Goal: Task Accomplishment & Management: Manage account settings

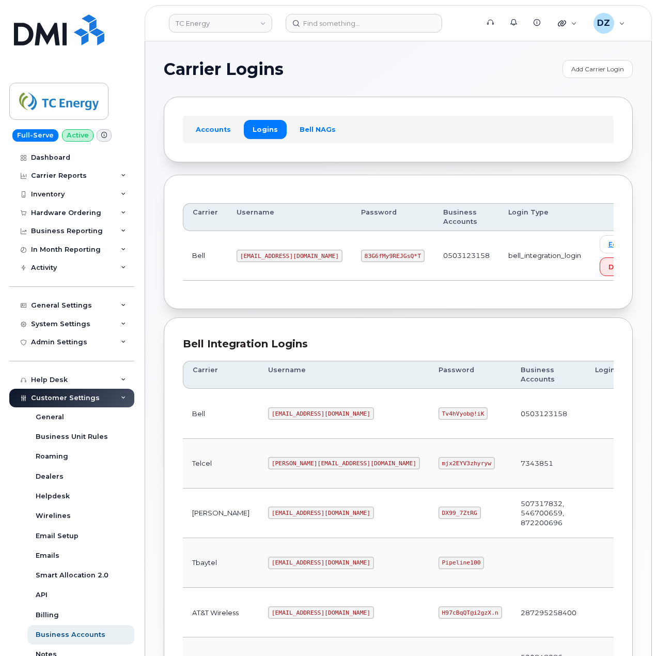
scroll to position [279, 0]
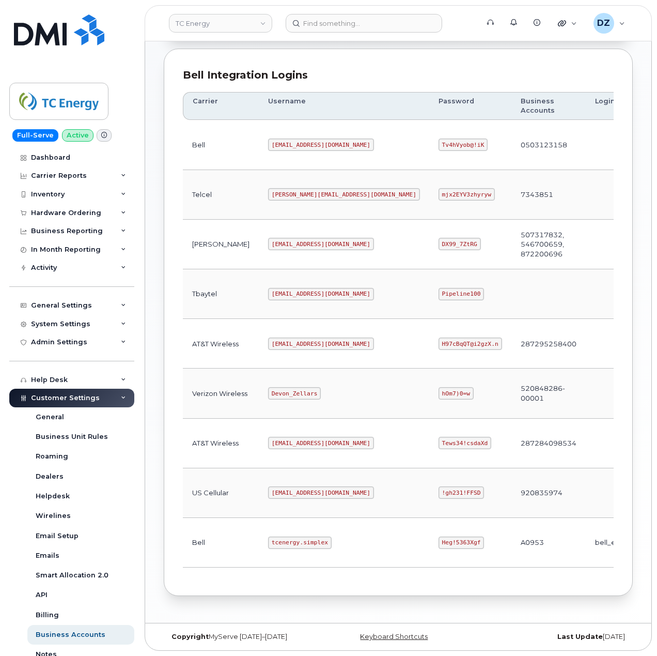
click at [439, 536] on code "Heg!5363Xgf" at bounding box center [462, 542] width 46 height 12
drag, startPoint x: 371, startPoint y: 536, endPoint x: 405, endPoint y: 536, distance: 34.1
click at [439, 538] on code "Heg!5363Xgf" at bounding box center [462, 542] width 46 height 12
click at [439, 536] on code "Heg!5363Xgf" at bounding box center [462, 542] width 46 height 12
copy code "Heg!5363Xgf"
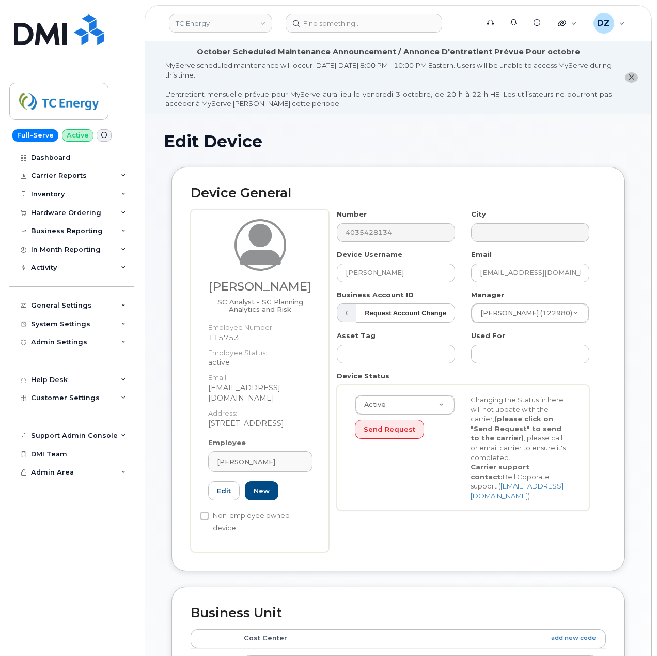
click at [477, 379] on div "Device Status Active Active Suspended Cancelled Send Request Changing the Statu…" at bounding box center [463, 441] width 269 height 140
click at [385, 432] on button "Send Request" at bounding box center [389, 429] width 69 height 19
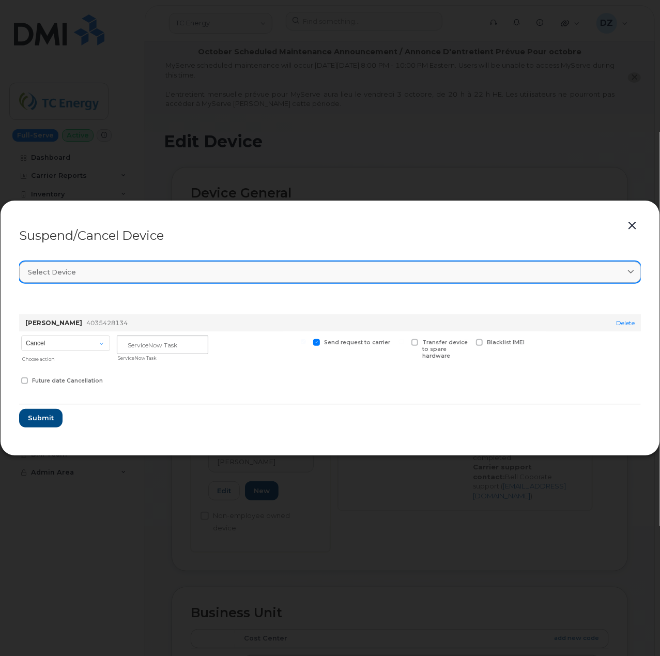
click at [457, 273] on div "Select device" at bounding box center [330, 272] width 604 height 10
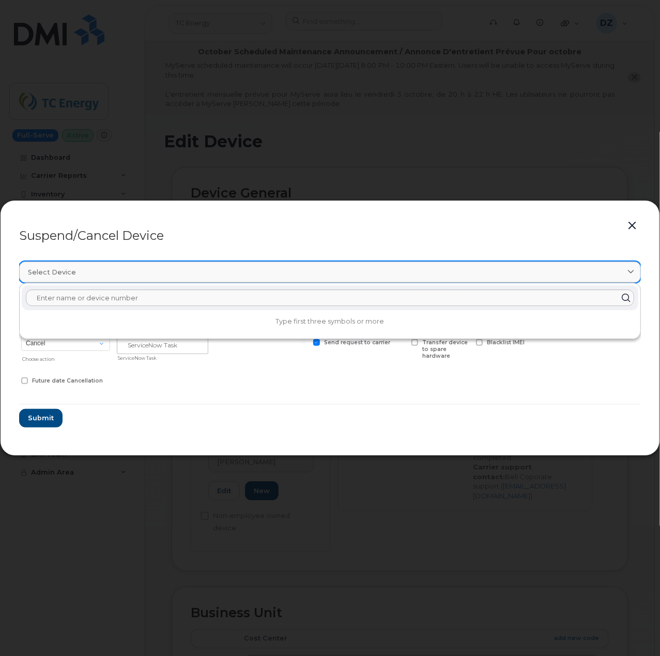
click at [457, 273] on div "Select device" at bounding box center [330, 272] width 604 height 10
click at [617, 271] on div "Select device" at bounding box center [330, 272] width 604 height 10
click at [635, 275] on span at bounding box center [631, 272] width 10 height 10
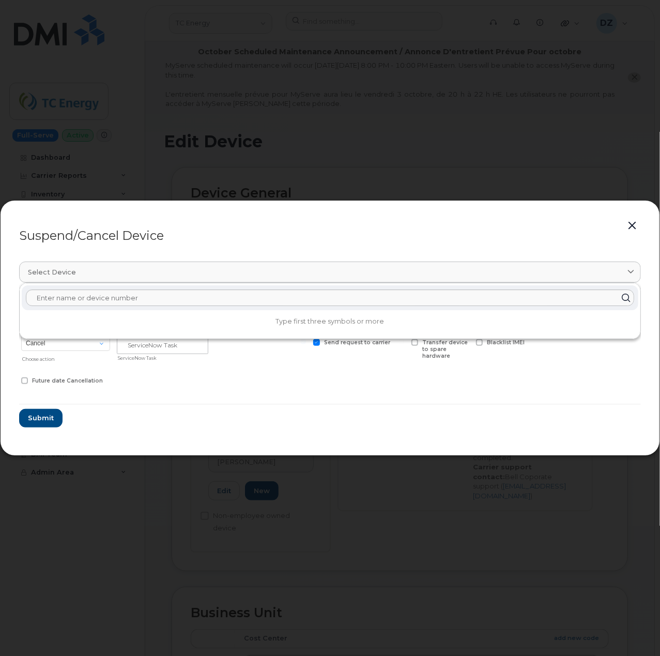
click at [634, 229] on button "button" at bounding box center [632, 226] width 16 height 14
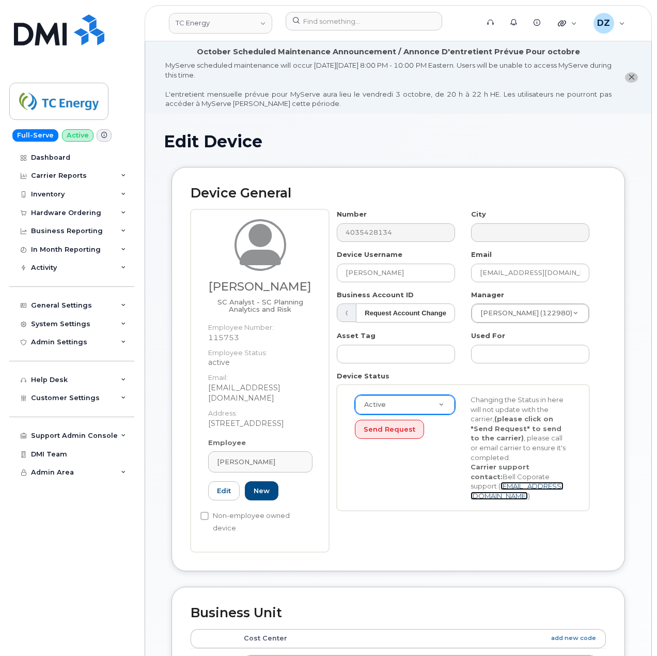
click at [491, 485] on link "corpm2m@bell.ca" at bounding box center [517, 491] width 93 height 18
click at [393, 435] on button "Send Request" at bounding box center [389, 429] width 69 height 19
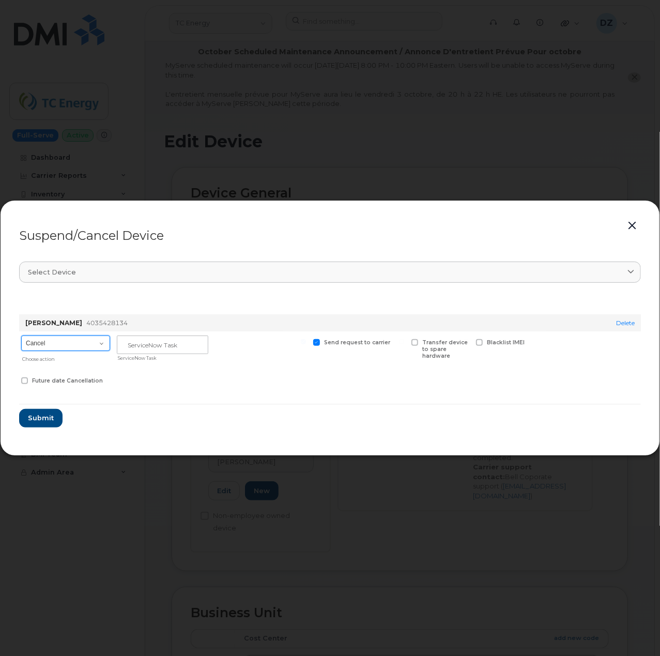
click at [85, 341] on select "Cancel Suspend - Extend Suspension Suspend - Reduced Rate Suspend - Full Rate S…" at bounding box center [65, 343] width 89 height 16
select select "[object Object]"
click at [21, 335] on select "Cancel Suspend - Extend Suspension Suspend - Reduced Rate Suspend - Full Rate S…" at bounding box center [65, 343] width 89 height 16
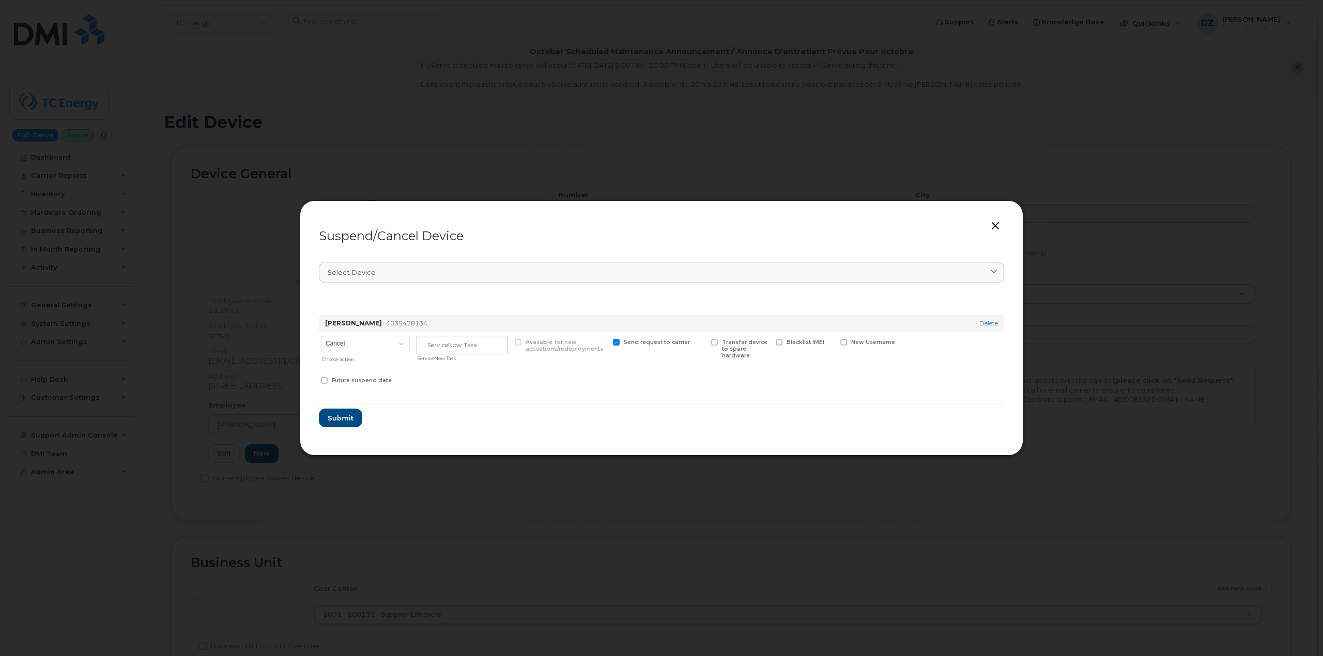
click at [406, 323] on span "4035428134" at bounding box center [406, 323] width 41 height 8
click at [467, 346] on input "text" at bounding box center [462, 345] width 91 height 19
paste input "TASK0680088"
type input "TASK0680088"
click at [338, 421] on span "Submit" at bounding box center [340, 418] width 26 height 10
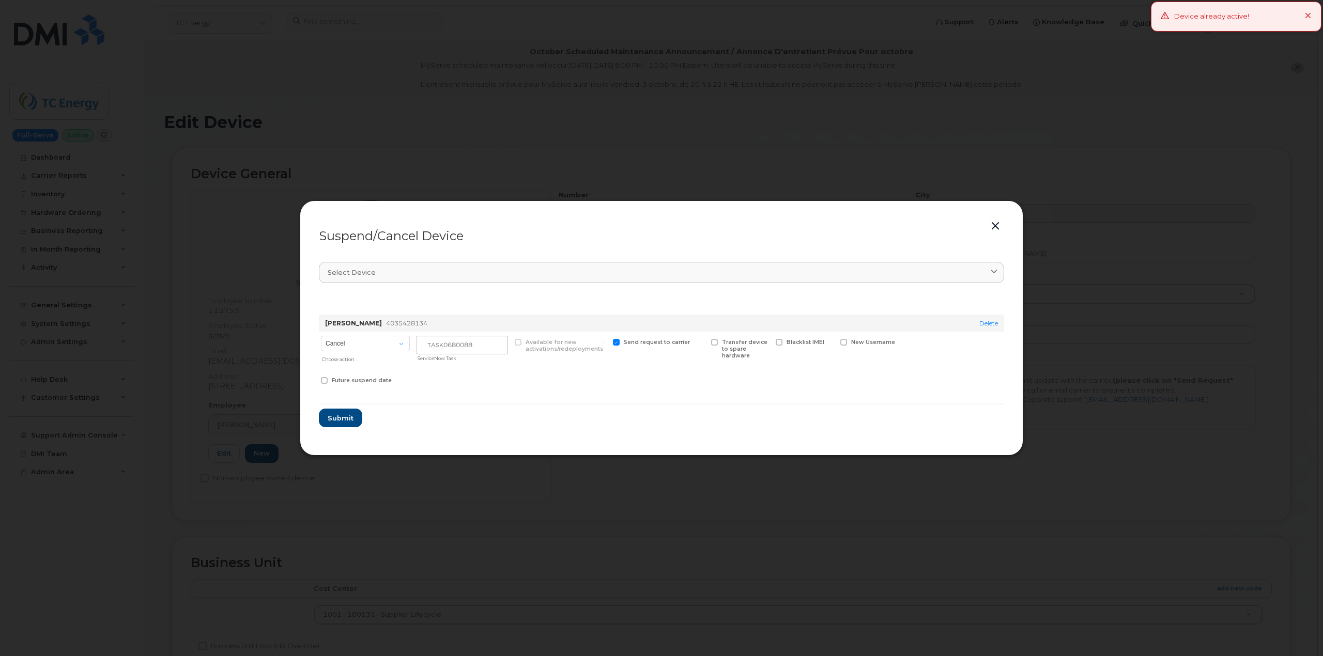
click at [657, 14] on icon at bounding box center [1308, 16] width 7 height 7
click at [657, 225] on button "button" at bounding box center [996, 226] width 16 height 14
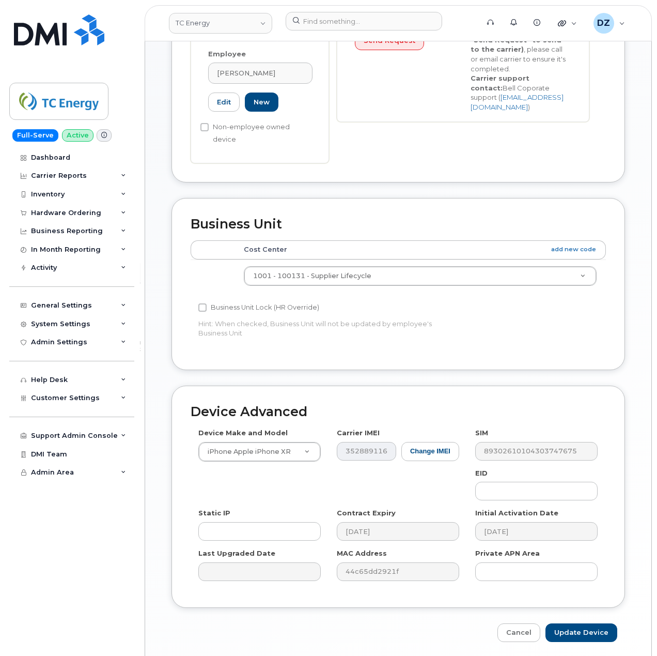
scroll to position [406, 0]
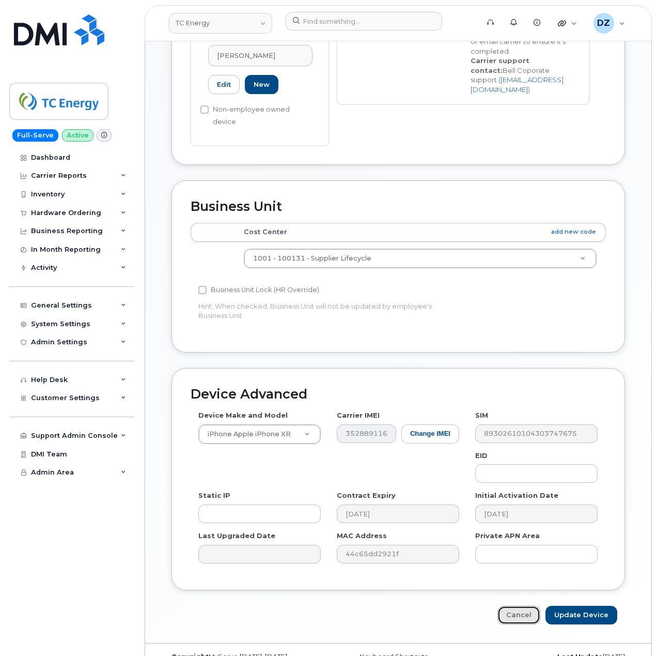
click at [516, 606] on link "Cancel" at bounding box center [519, 615] width 43 height 19
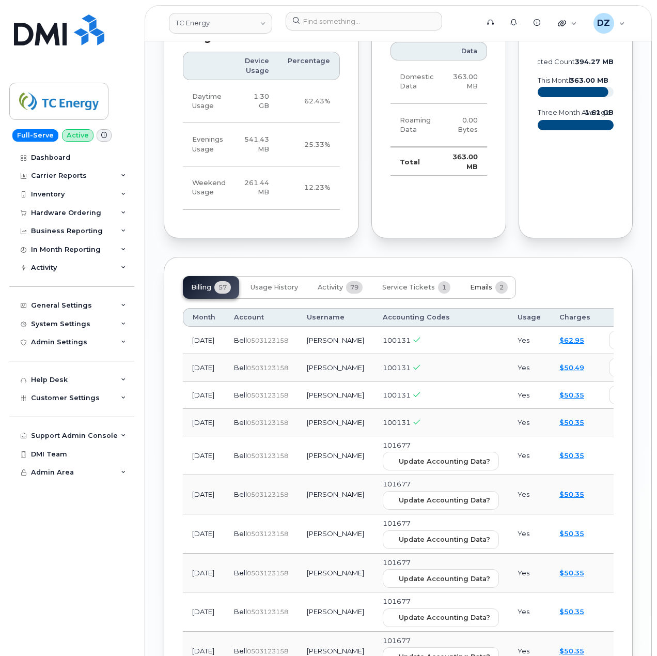
click at [499, 281] on span "2" at bounding box center [502, 287] width 12 height 12
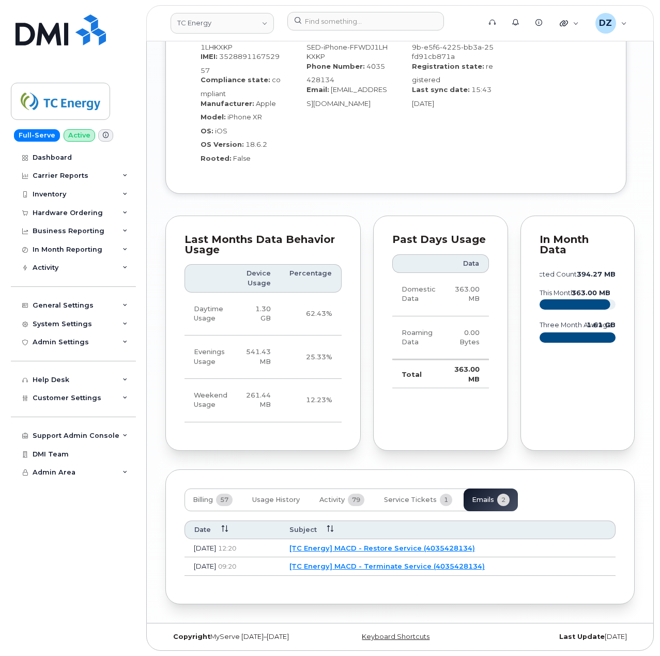
scroll to position [1298, 0]
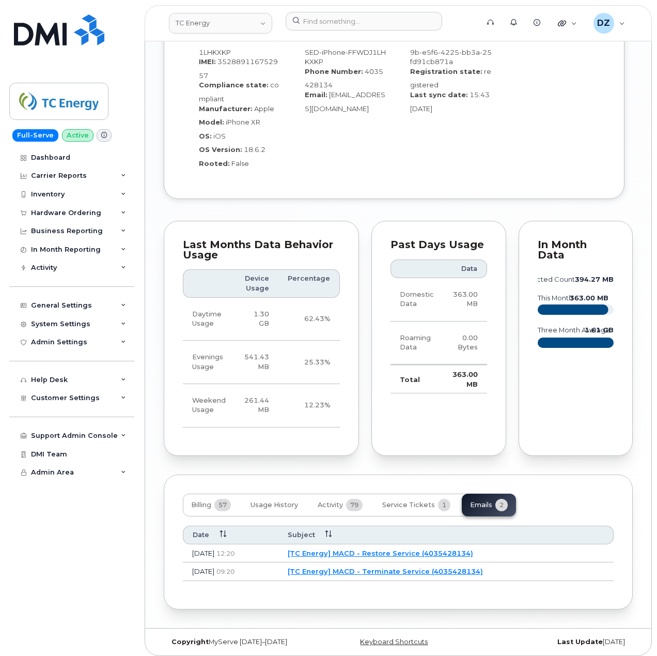
click at [402, 549] on link "[TC Energy] MACD - Restore Service (4035428134)" at bounding box center [381, 553] width 186 height 8
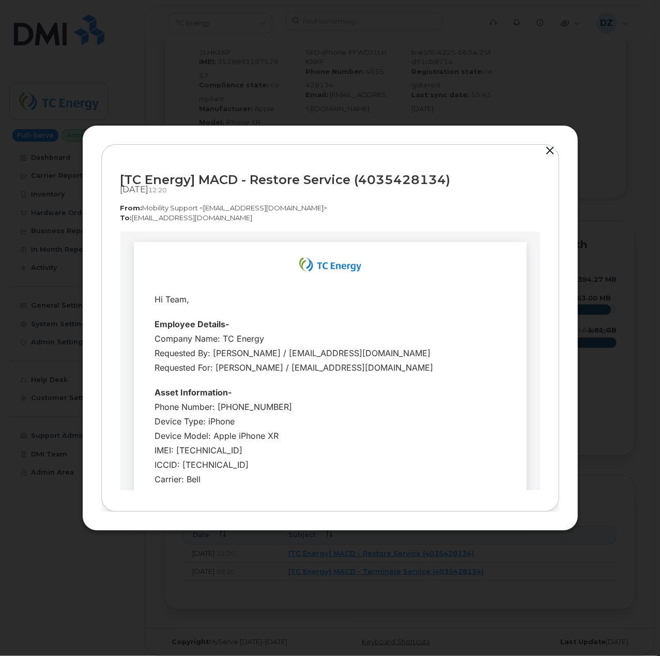
scroll to position [0, 0]
drag, startPoint x: 248, startPoint y: 217, endPoint x: 131, endPoint y: 217, distance: 117.3
click at [131, 217] on p "To:  helpdesk@simplexmobility.com" at bounding box center [330, 218] width 420 height 10
click at [549, 153] on button "button" at bounding box center [551, 151] width 16 height 14
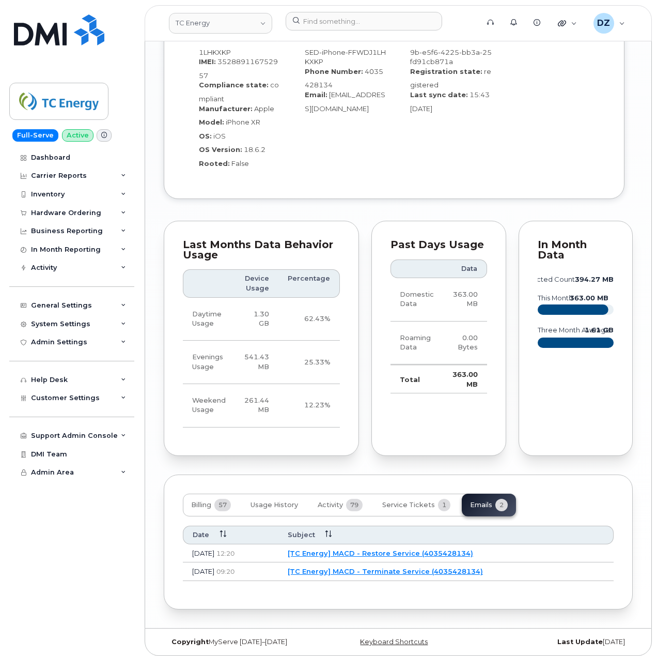
drag, startPoint x: 204, startPoint y: 569, endPoint x: 236, endPoint y: 572, distance: 32.7
click at [236, 572] on td "Sep 09, 2025 09:20" at bounding box center [231, 571] width 96 height 19
click at [411, 567] on link "[TC Energy] MACD - Terminate Service (4035428134)" at bounding box center [385, 571] width 195 height 8
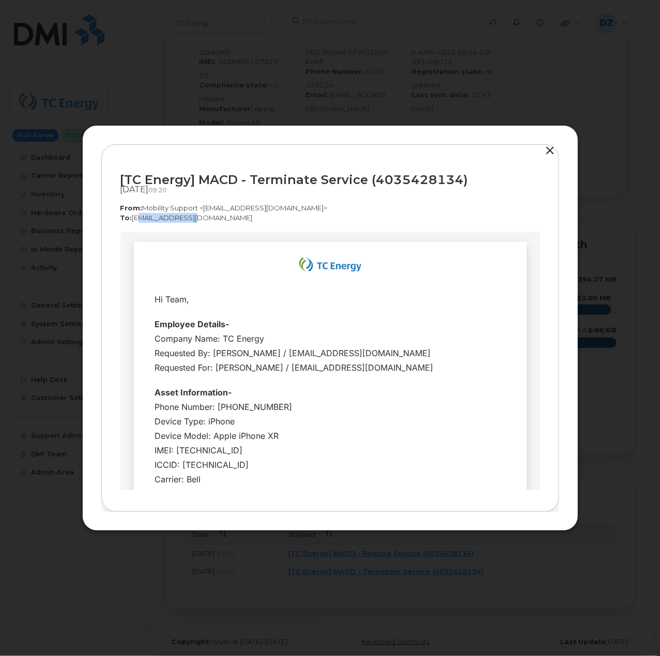
drag, startPoint x: 199, startPoint y: 219, endPoint x: 100, endPoint y: 109, distance: 148.9
click at [133, 219] on p "To:  corpm2m@bell.ca" at bounding box center [330, 218] width 420 height 10
click at [550, 149] on button "button" at bounding box center [551, 151] width 16 height 14
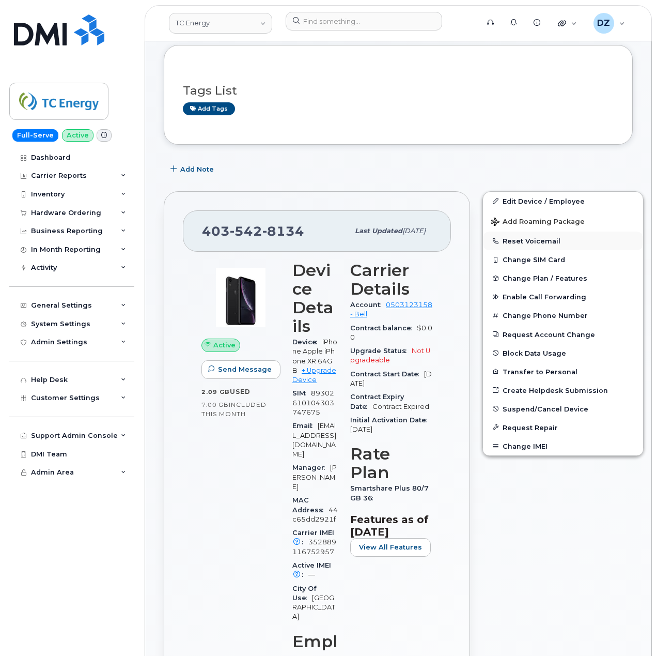
scroll to position [58, 0]
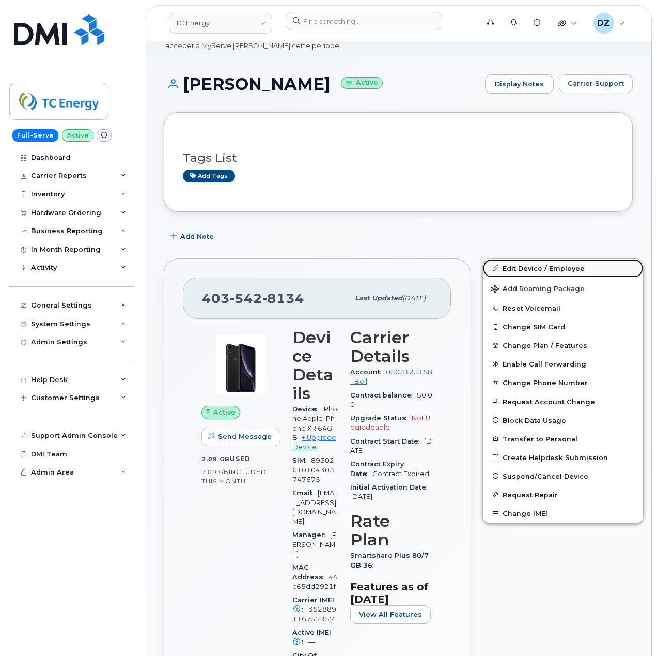
click at [518, 264] on link "Edit Device / Employee" at bounding box center [563, 268] width 160 height 19
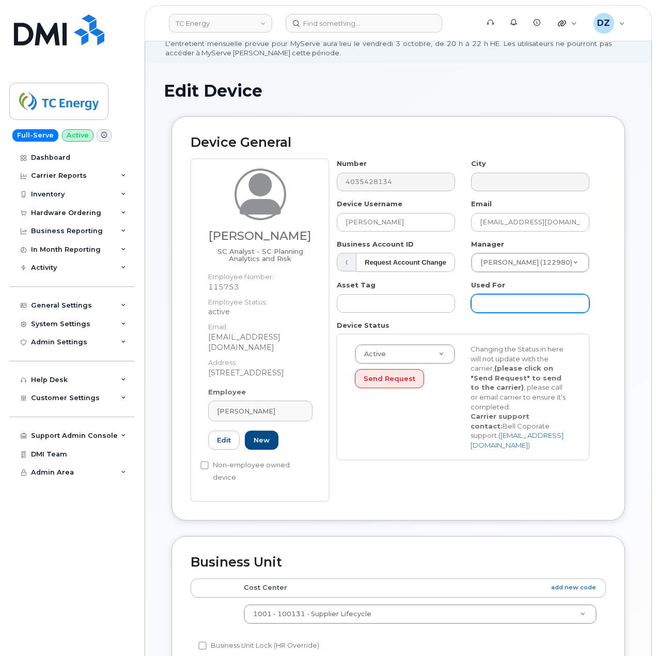
scroll to position [137, 0]
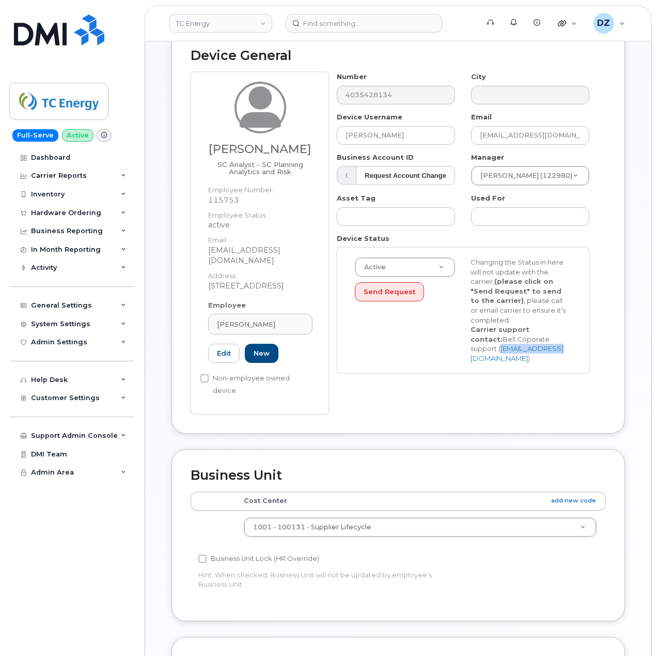
drag, startPoint x: 535, startPoint y: 350, endPoint x: 474, endPoint y: 354, distance: 61.6
click at [474, 354] on div "Changing the Status in here will not update with the carrier, (please click on …" at bounding box center [521, 309] width 116 height 105
copy link "corpm2m@bell.ca"
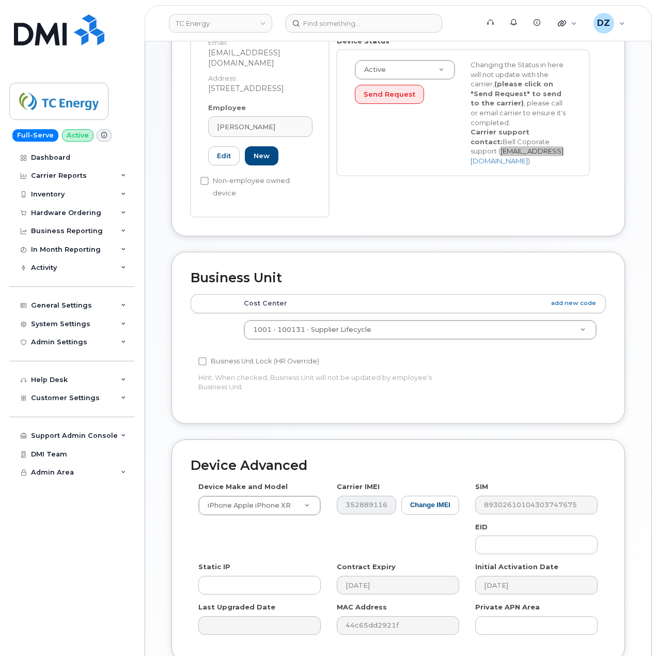
scroll to position [406, 0]
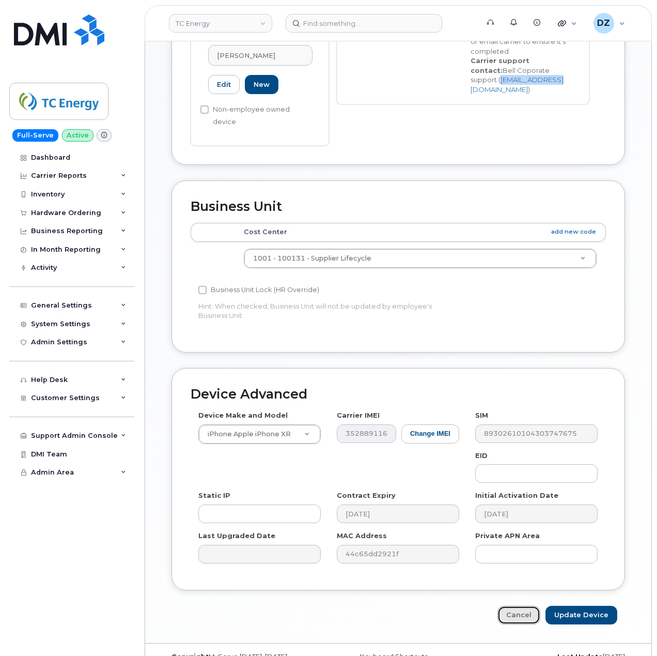
click at [519, 606] on link "Cancel" at bounding box center [519, 615] width 43 height 19
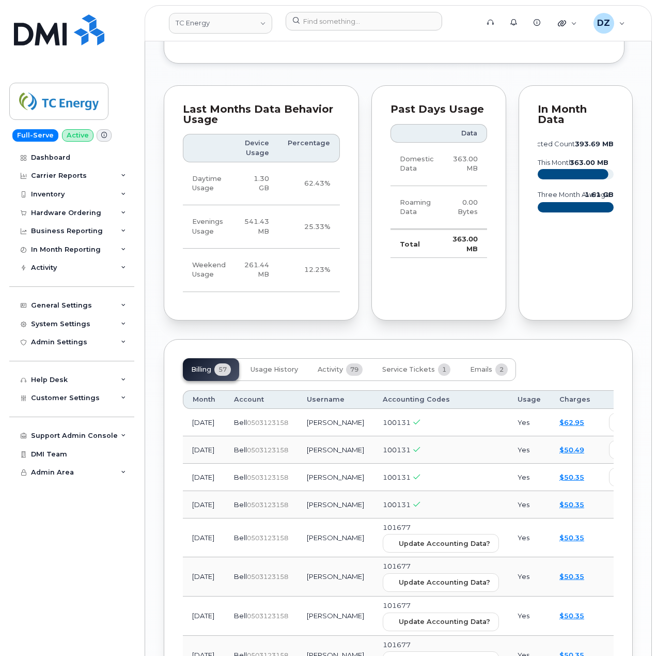
scroll to position [1447, 0]
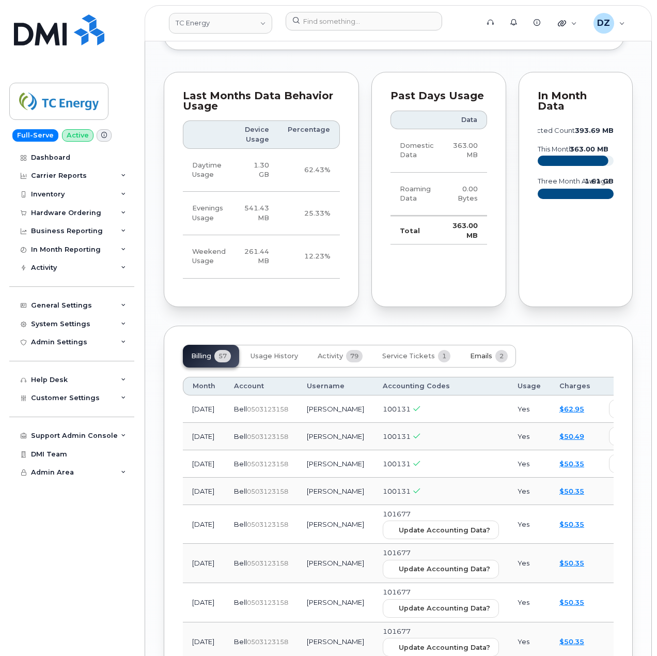
click at [480, 352] on span "Emails" at bounding box center [481, 356] width 22 height 8
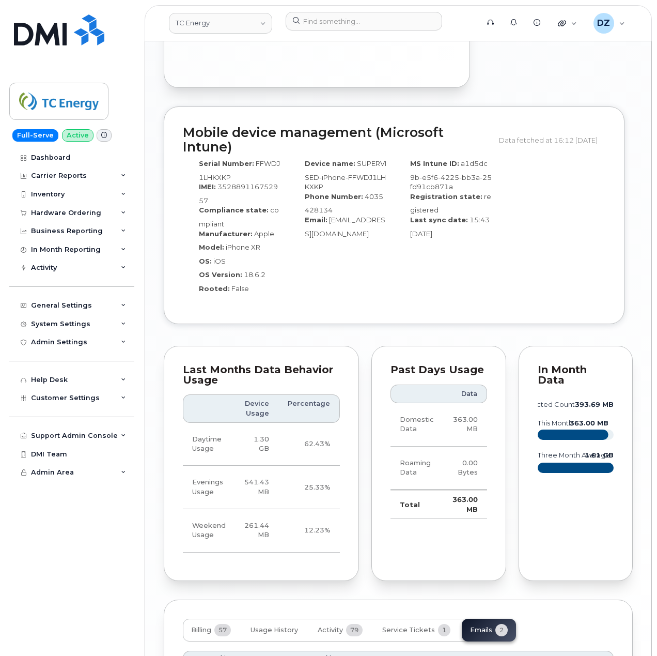
scroll to position [1160, 0]
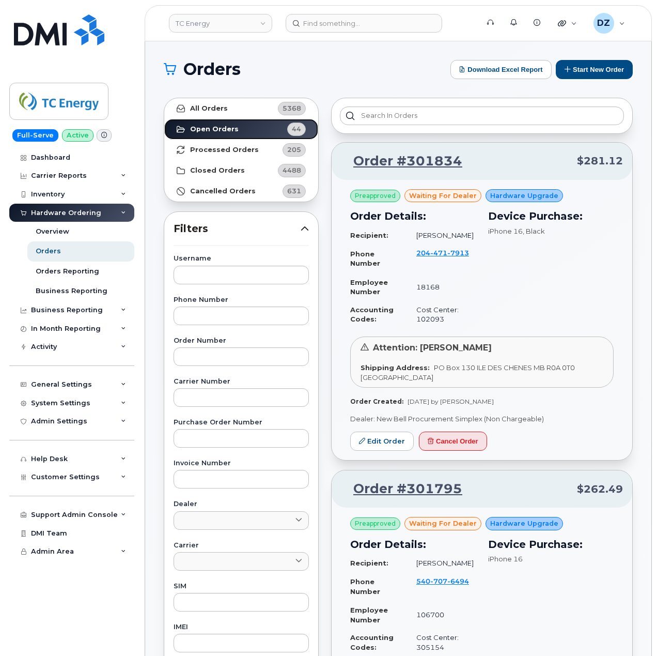
click at [201, 123] on link "Open Orders 44" at bounding box center [241, 129] width 154 height 21
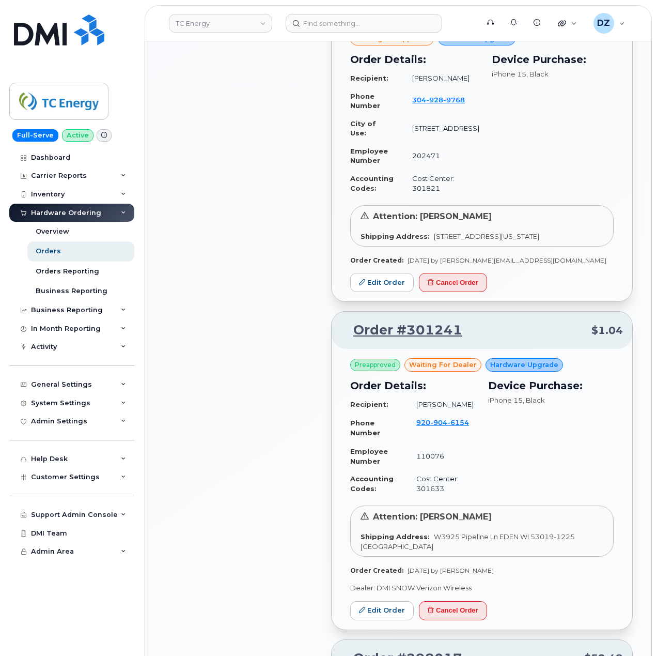
scroll to position [896, 0]
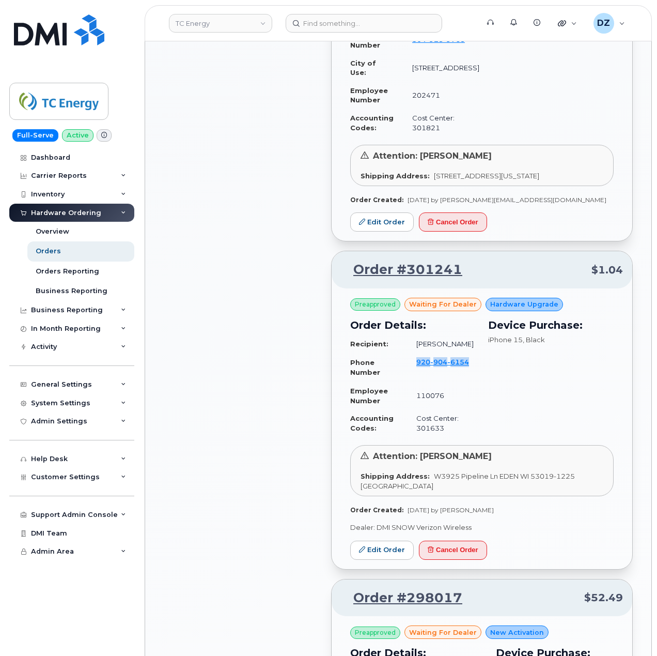
drag, startPoint x: 472, startPoint y: 385, endPoint x: 418, endPoint y: 385, distance: 54.3
click at [418, 382] on td "[PHONE_NUMBER]" at bounding box center [441, 367] width 69 height 29
copy span "[PHONE_NUMBER]"
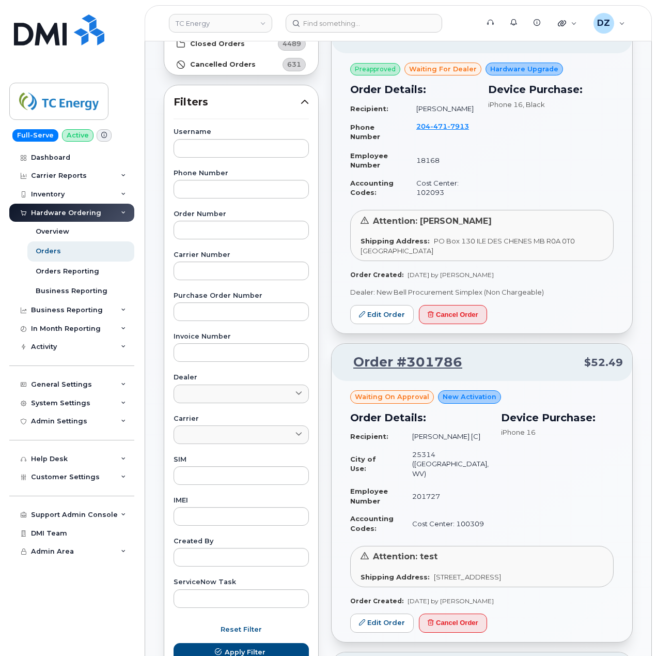
scroll to position [0, 0]
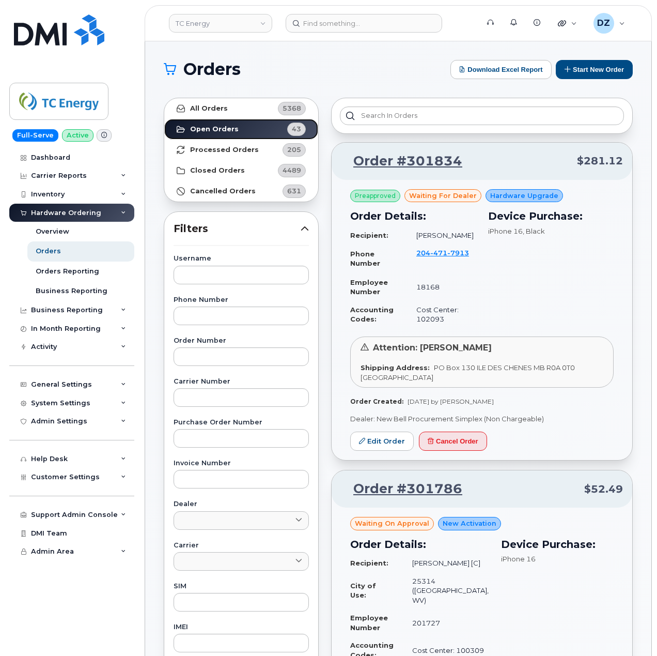
click at [232, 130] on strong "Open Orders" at bounding box center [214, 129] width 49 height 8
click at [228, 148] on strong "Processed Orders" at bounding box center [224, 150] width 69 height 8
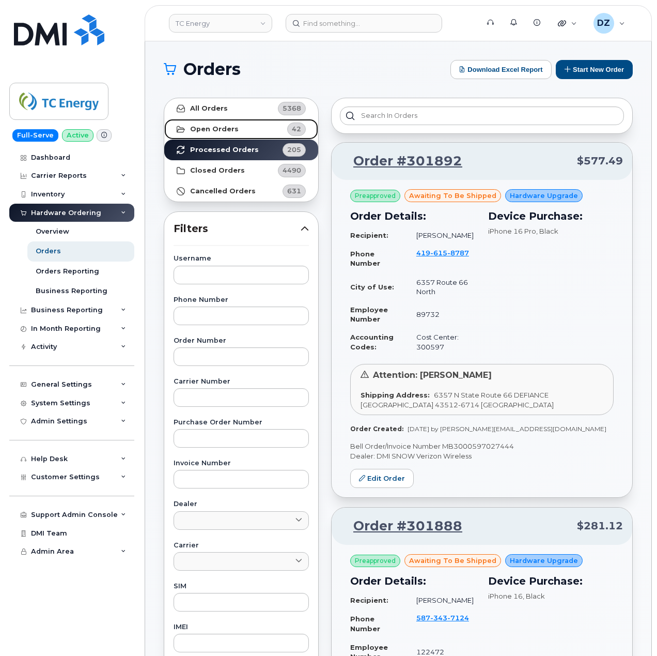
click at [240, 124] on link "Open Orders 42" at bounding box center [241, 129] width 154 height 21
